Goal: Task Accomplishment & Management: Complete application form

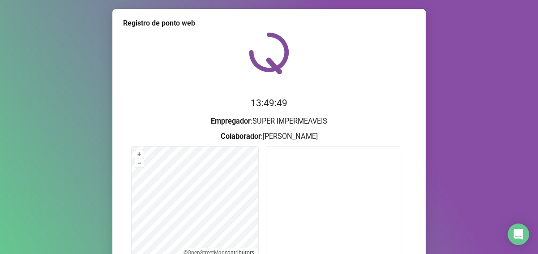
scroll to position [95, 0]
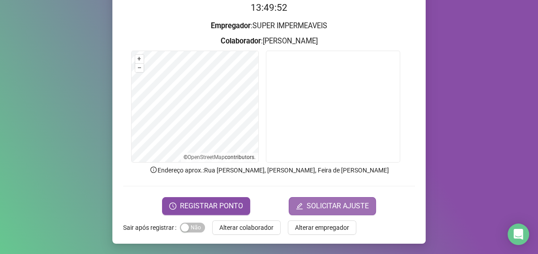
click at [311, 208] on span "SOLICITAR AJUSTE" at bounding box center [337, 205] width 62 height 11
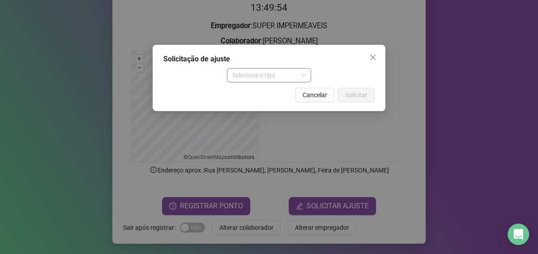
click at [290, 77] on span "Selecione o tipo" at bounding box center [269, 74] width 74 height 13
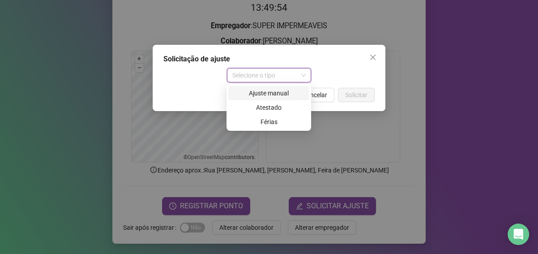
click at [268, 93] on div "Ajuste manual" at bounding box center [268, 93] width 70 height 10
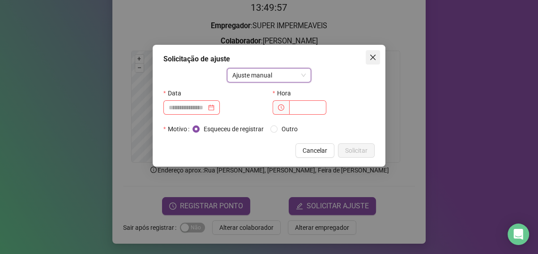
click at [373, 54] on icon "close" at bounding box center [372, 57] width 7 height 7
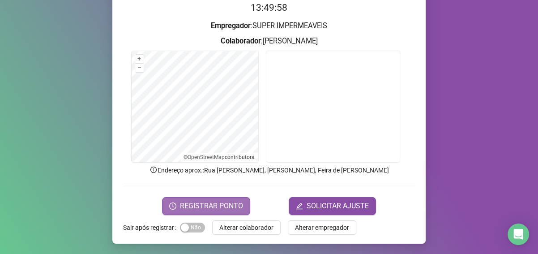
click at [223, 208] on span "REGISTRAR PONTO" at bounding box center [211, 205] width 63 height 11
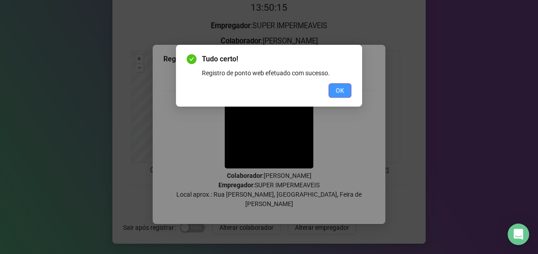
click at [339, 90] on span "OK" at bounding box center [339, 90] width 8 height 10
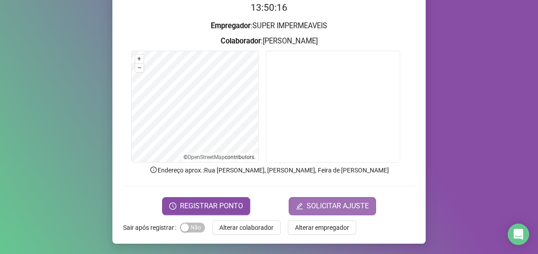
click at [346, 208] on span "SOLICITAR AJUSTE" at bounding box center [337, 205] width 62 height 11
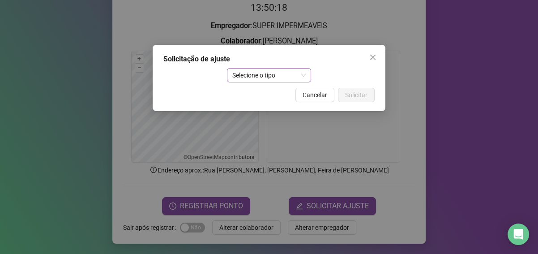
click at [261, 69] on span "Selecione o tipo" at bounding box center [269, 74] width 74 height 13
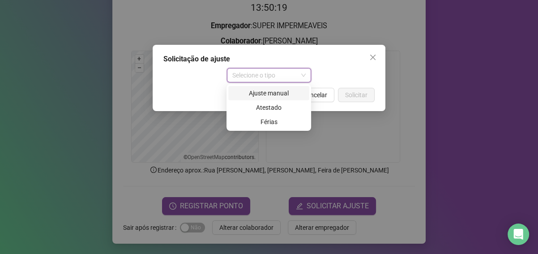
click at [269, 94] on div "Ajuste manual" at bounding box center [268, 93] width 70 height 10
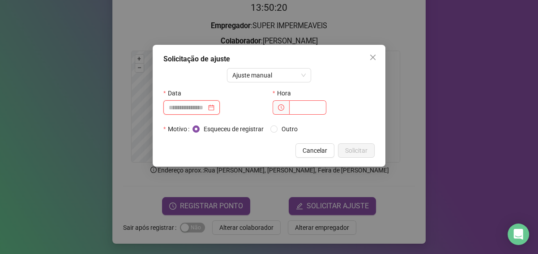
click at [197, 104] on input at bounding box center [188, 107] width 38 height 10
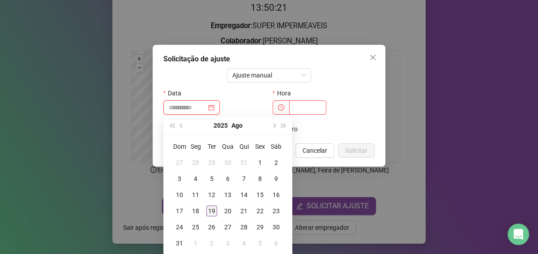
type input "**********"
click at [208, 209] on div "19" at bounding box center [211, 210] width 11 height 11
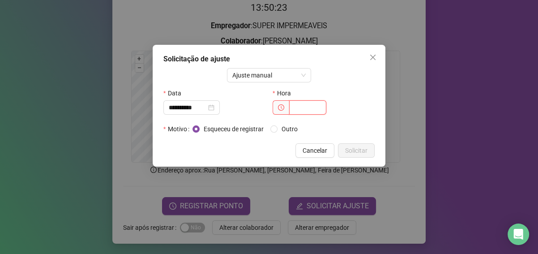
click at [294, 107] on input "text" at bounding box center [307, 107] width 37 height 14
type input "*****"
click at [356, 153] on span "Solicitar" at bounding box center [356, 150] width 22 height 10
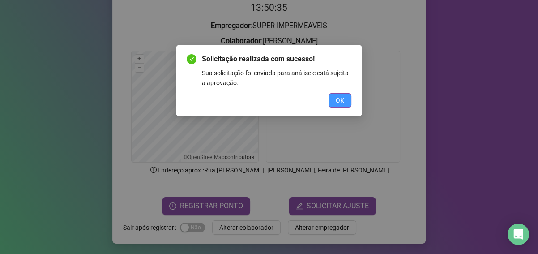
click at [342, 98] on span "OK" at bounding box center [339, 100] width 8 height 10
